Goal: Communication & Community: Answer question/provide support

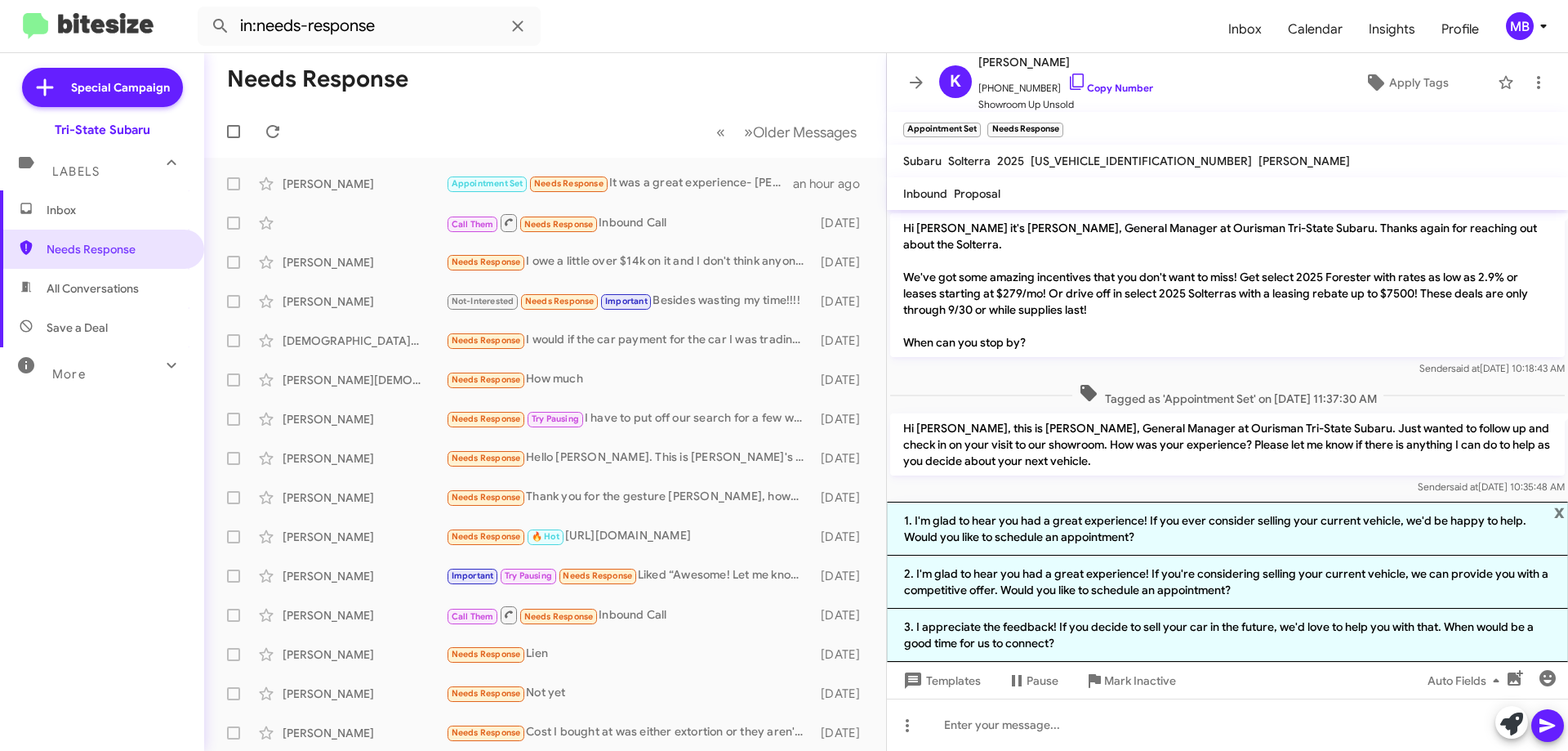
scroll to position [69, 0]
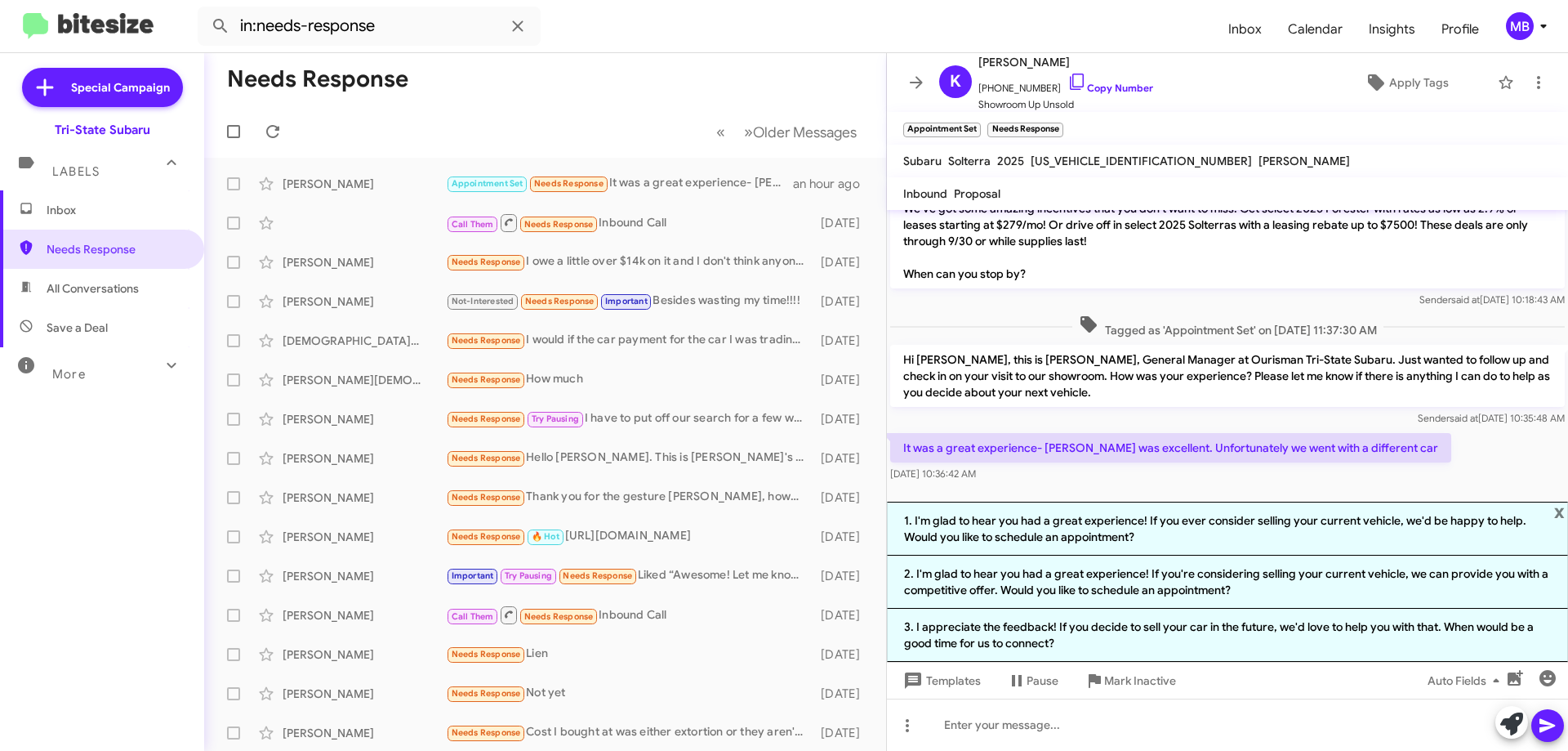
click at [71, 204] on span "Inbox" at bounding box center [116, 210] width 139 height 16
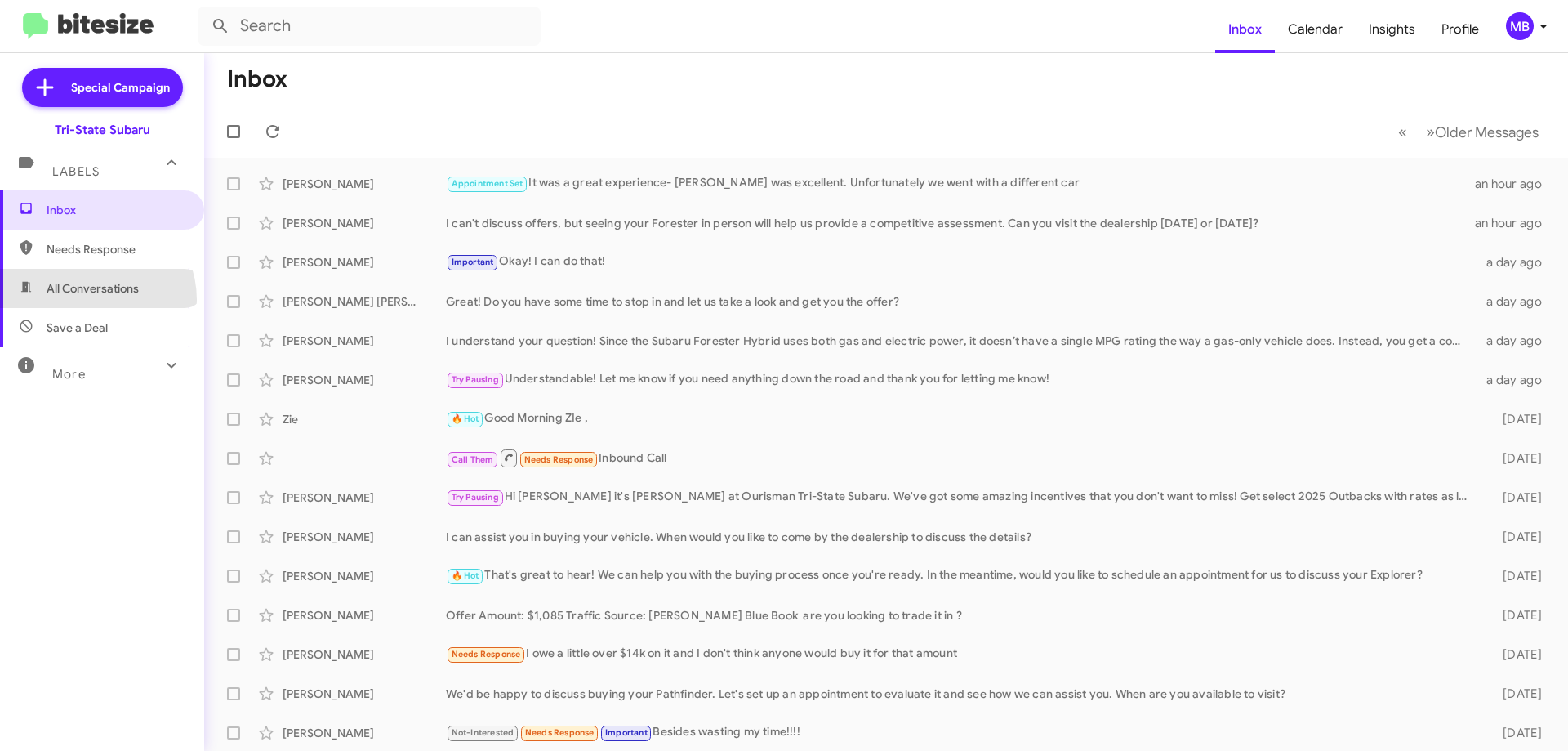
click at [89, 300] on span "All Conversations" at bounding box center [102, 288] width 204 height 39
type input "in:all-conversations"
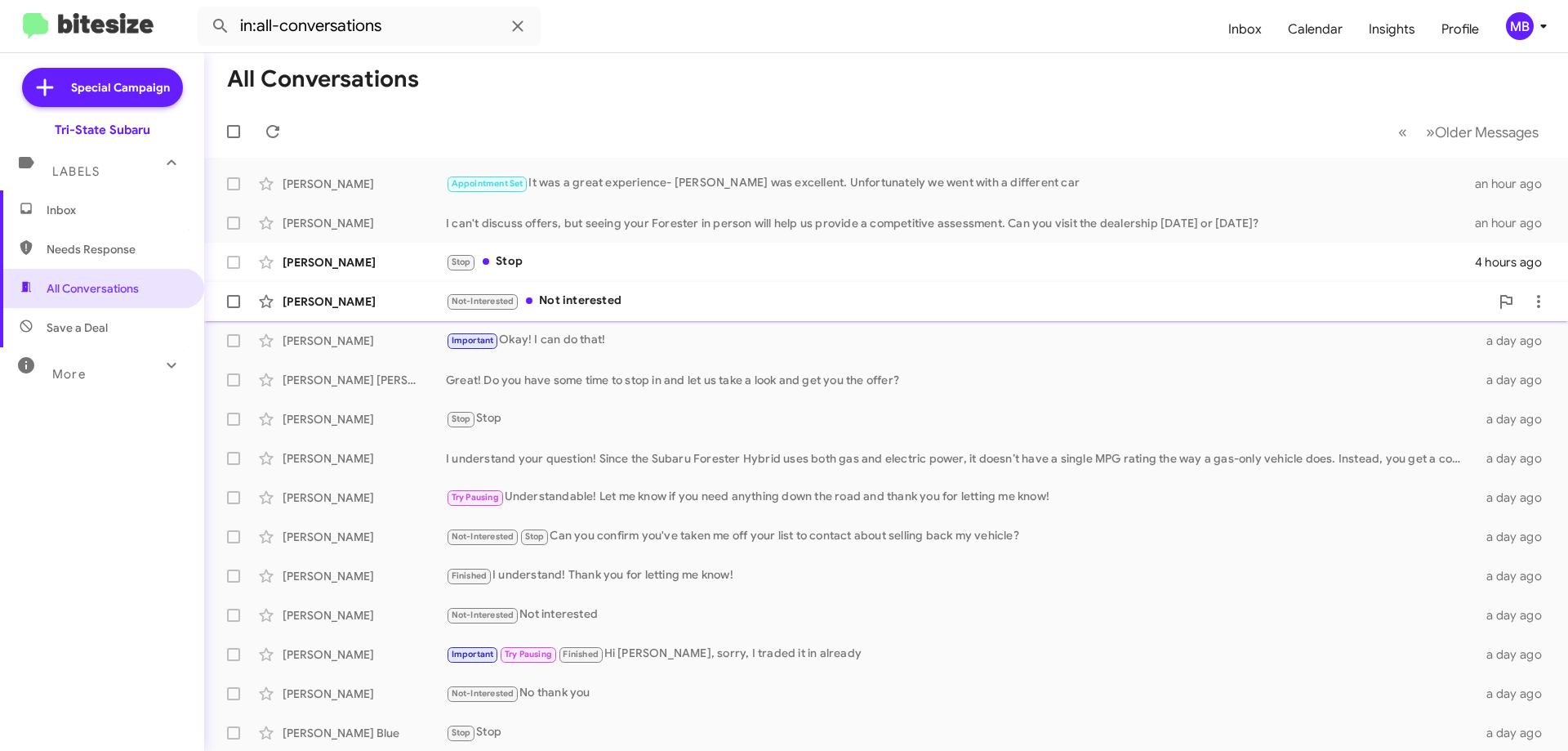
click at [401, 302] on div "[PERSON_NAME]" at bounding box center [364, 301] width 163 height 16
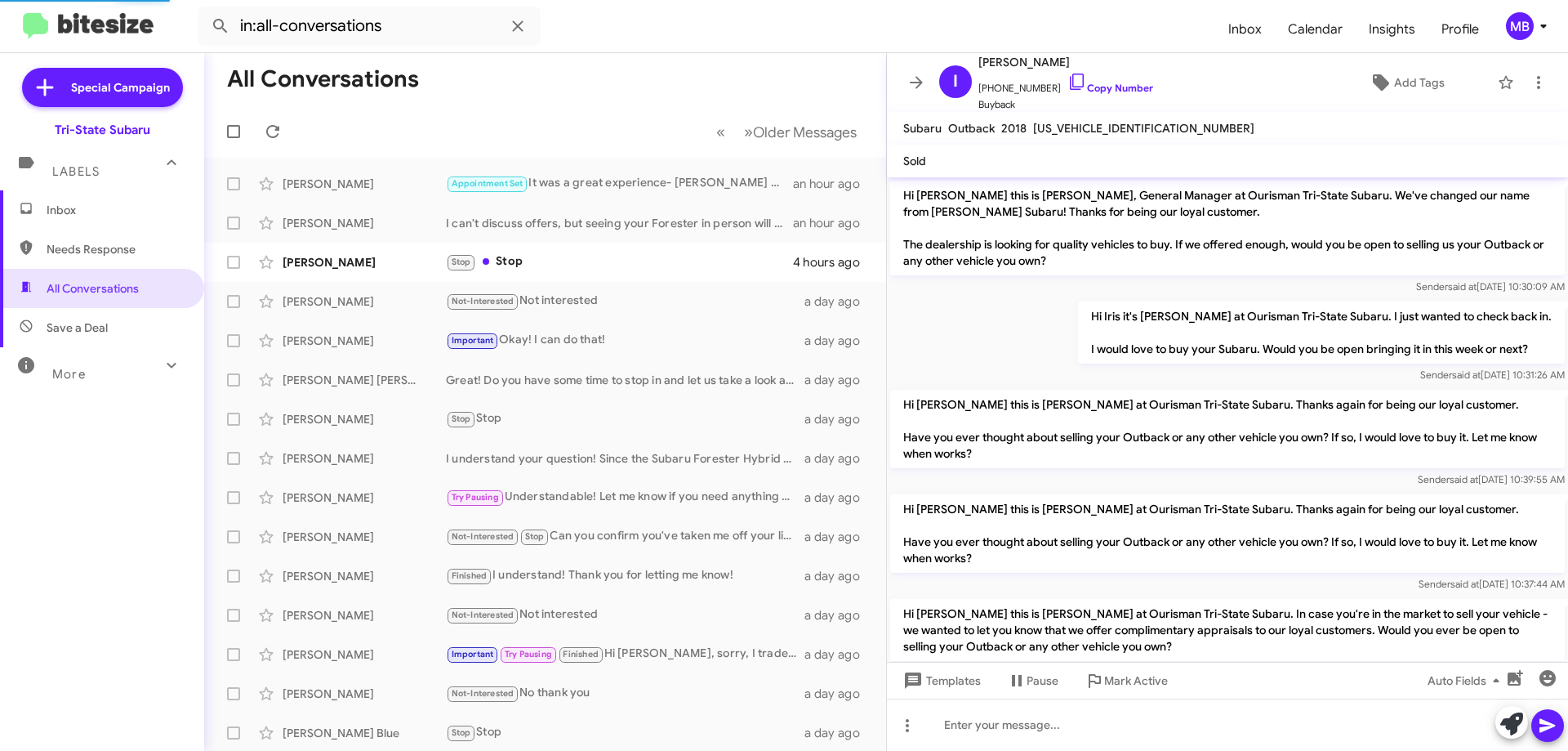
scroll to position [136, 0]
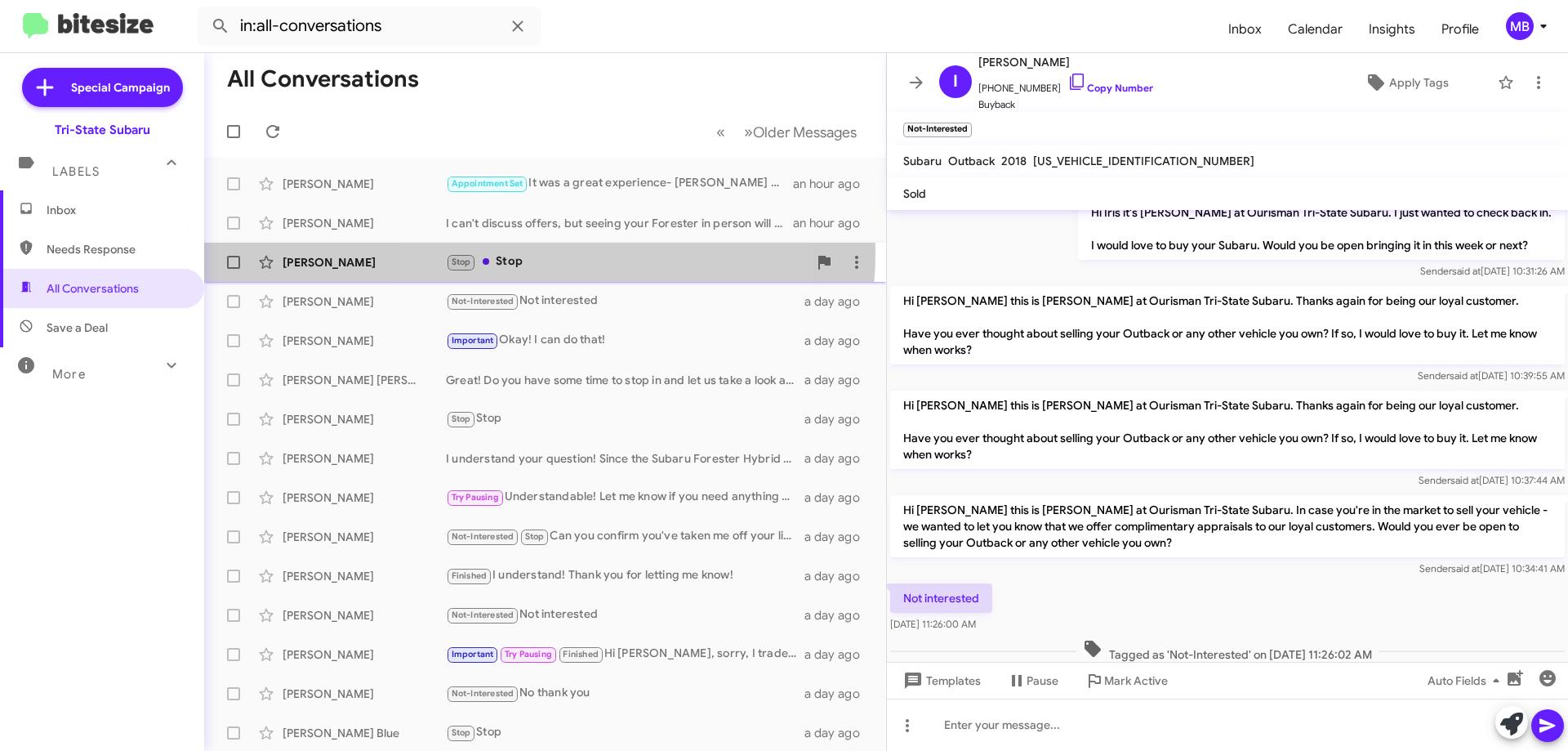
click at [533, 253] on div "Stop Stop" at bounding box center [627, 262] width 362 height 19
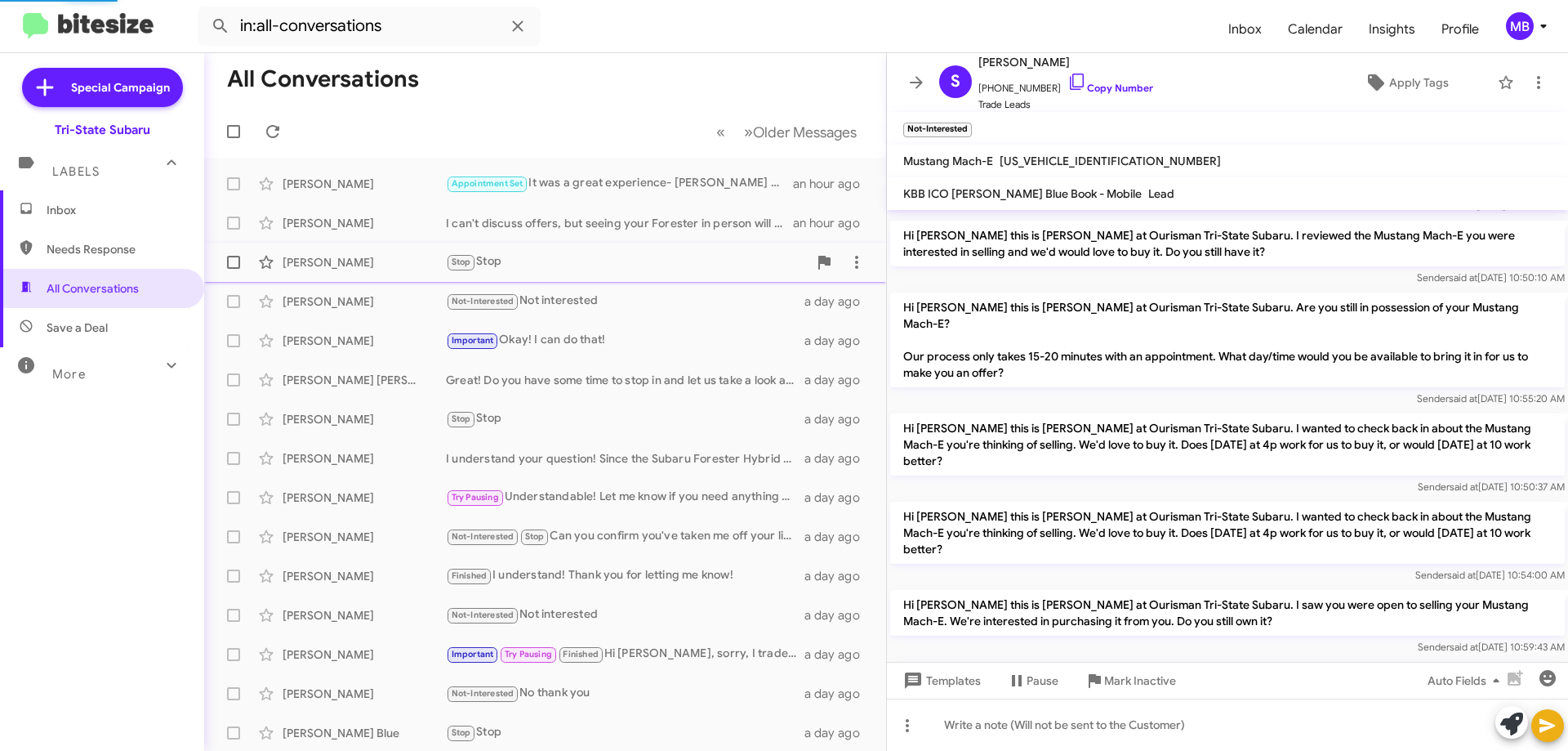
scroll to position [400, 0]
